Goal: Task Accomplishment & Management: Use online tool/utility

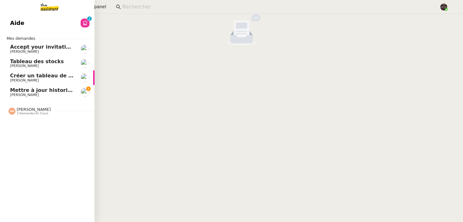
click at [40, 10] on img at bounding box center [44, 7] width 49 height 14
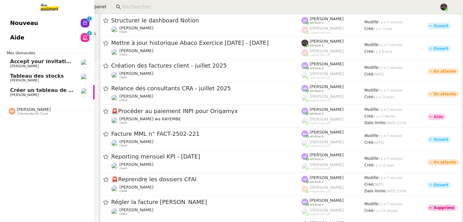
click at [14, 43] on link "Aide 0 1 2 3 4 5 6 7 8 9" at bounding box center [47, 37] width 95 height 14
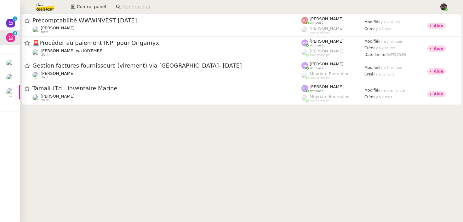
click at [113, 128] on cdk-virtual-scroll-viewport "Précomptabilité WWWINVEST Juin 2025 Paul WEIBEL client Pauline Jennah attribué …" at bounding box center [241, 118] width 443 height 208
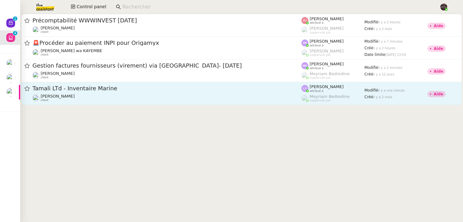
click at [133, 102] on link "Tamali LTd - Inventaire Marine Johanna Massa client Léa Jonville attribué à Mey…" at bounding box center [241, 93] width 441 height 23
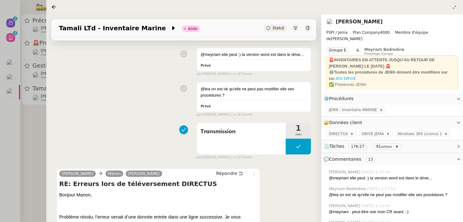
scroll to position [141, 0]
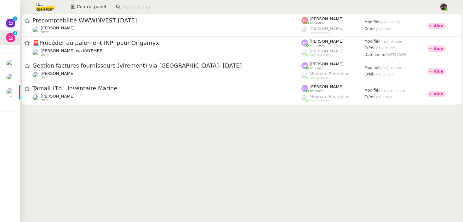
click at [74, 135] on cdk-virtual-scroll-viewport "Précomptabilité WWWINVEST Juin 2025 Paul WEIBEL client Pauline Jennah attribué …" at bounding box center [241, 118] width 443 height 208
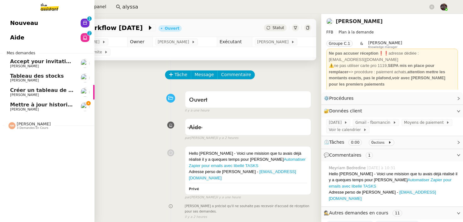
click at [13, 104] on span "Mettre à jour historique Abaco Exercice [DATE] - [DATE]" at bounding box center [89, 104] width 159 height 6
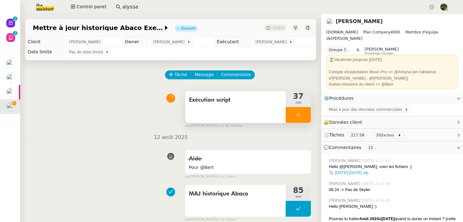
click at [294, 110] on div at bounding box center [298, 115] width 25 height 16
click at [301, 110] on button at bounding box center [304, 115] width 13 height 16
